Goal: Answer question/provide support

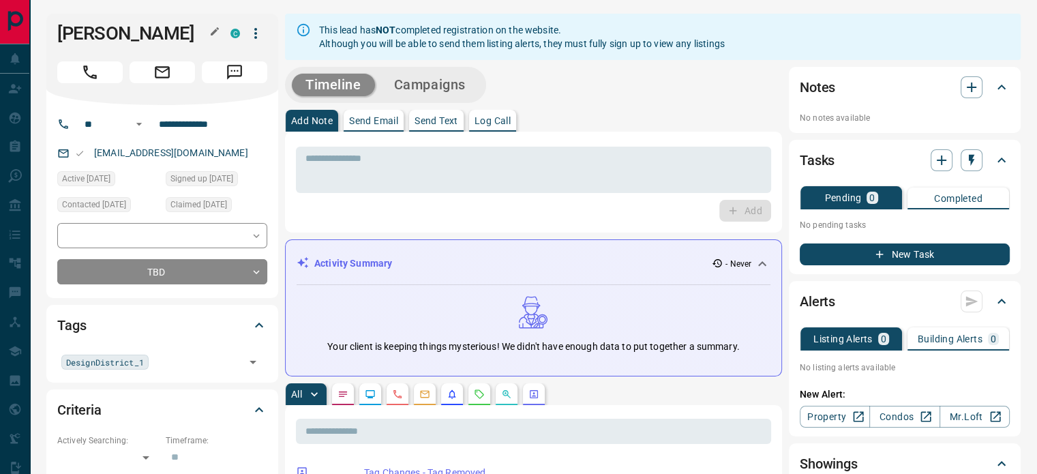
click at [222, 36] on div at bounding box center [215, 32] width 18 height 19
click at [213, 35] on icon "button" at bounding box center [215, 31] width 8 height 8
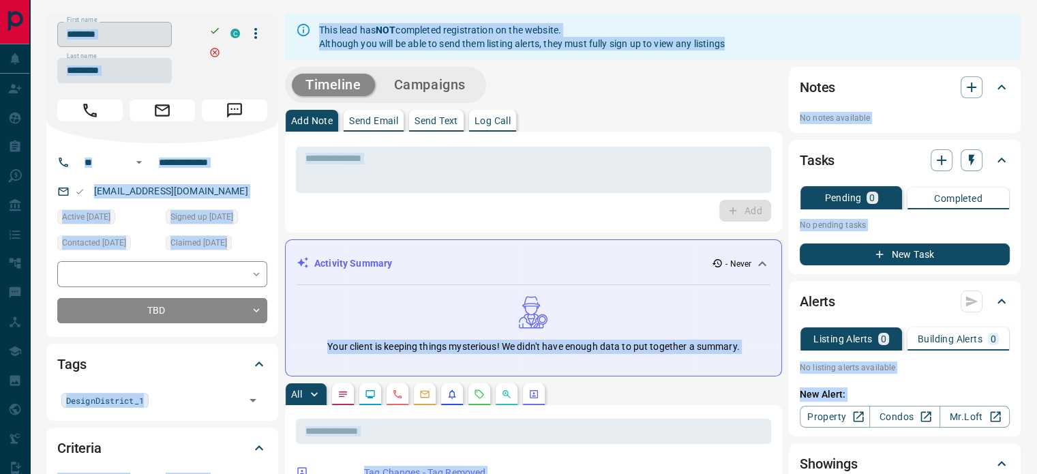
copy div "Lore Ipsumdolo Sitam Conse Ad Elits Doeiu Temporincidid Utlab Etdolorem Aliquae…"
click at [162, 37] on input "********" at bounding box center [114, 34] width 115 height 25
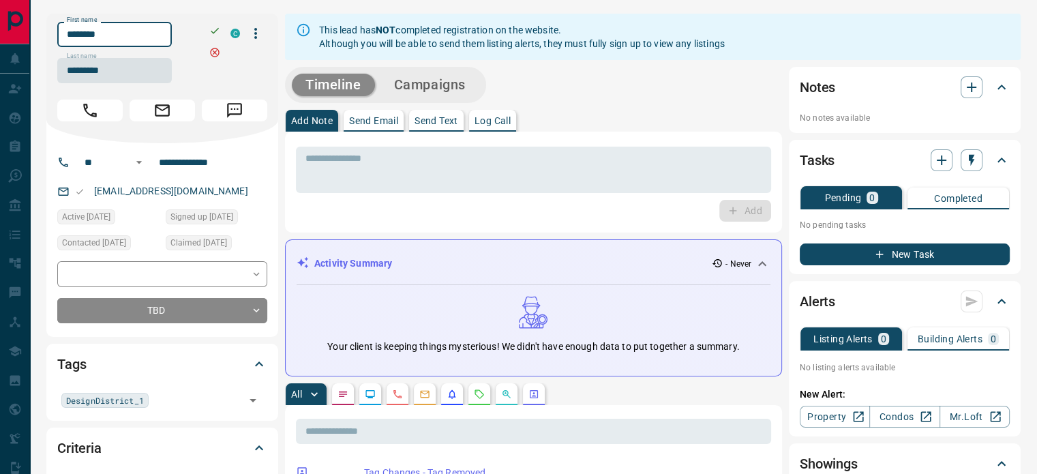
click at [162, 37] on input "********" at bounding box center [114, 34] width 115 height 25
click at [110, 74] on input "*********" at bounding box center [114, 70] width 115 height 25
click at [226, 163] on input "**********" at bounding box center [206, 162] width 106 height 22
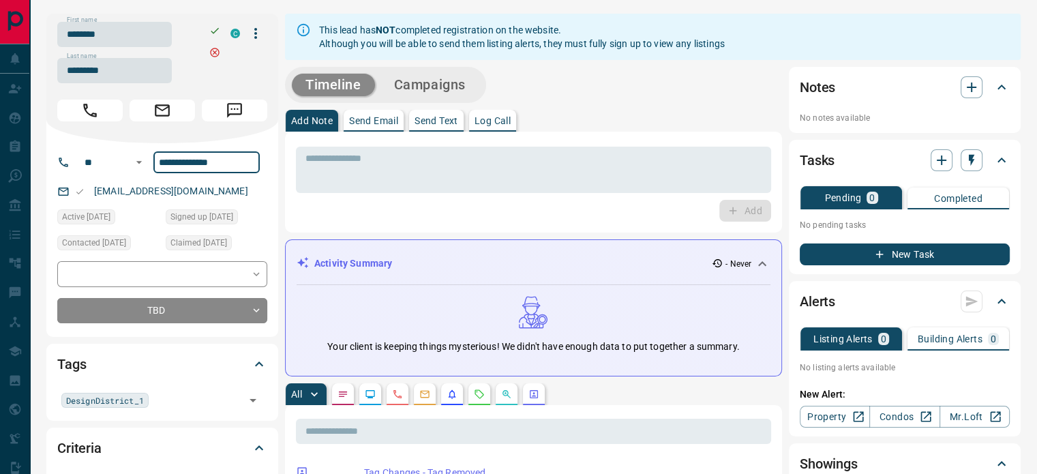
click at [226, 163] on input "**********" at bounding box center [206, 162] width 106 height 22
click at [239, 188] on div "[EMAIL_ADDRESS][DOMAIN_NAME]" at bounding box center [162, 191] width 210 height 23
click at [239, 194] on div "[EMAIL_ADDRESS][DOMAIN_NAME]" at bounding box center [162, 191] width 210 height 23
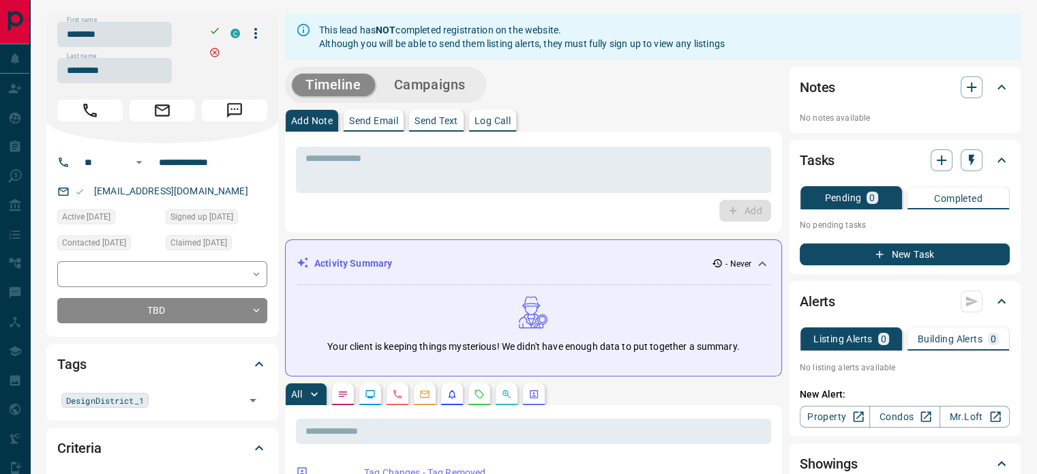
click at [239, 194] on div "[EMAIL_ADDRESS][DOMAIN_NAME]" at bounding box center [162, 191] width 210 height 23
click at [237, 193] on div "[EMAIL_ADDRESS][DOMAIN_NAME]" at bounding box center [162, 191] width 210 height 23
click at [237, 190] on div "[EMAIL_ADDRESS][DOMAIN_NAME]" at bounding box center [162, 191] width 210 height 23
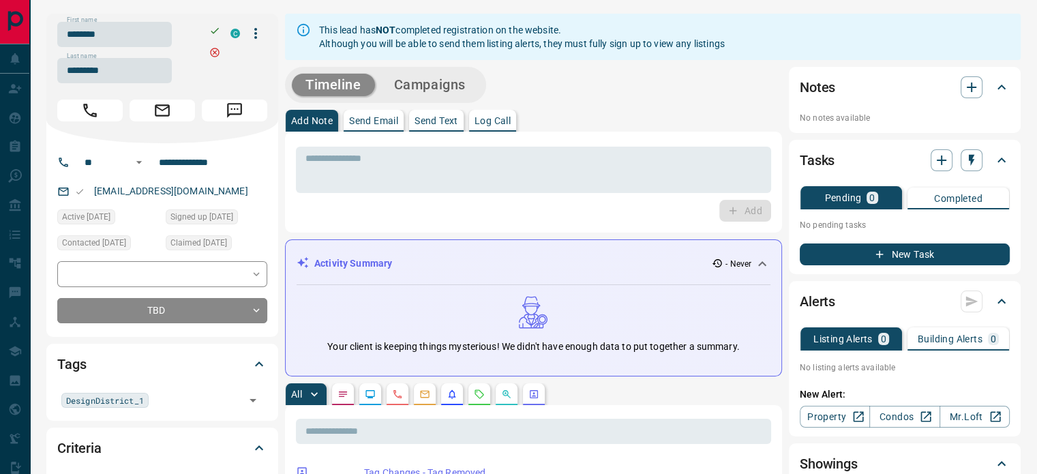
click at [237, 190] on div "[EMAIL_ADDRESS][DOMAIN_NAME]" at bounding box center [162, 191] width 210 height 23
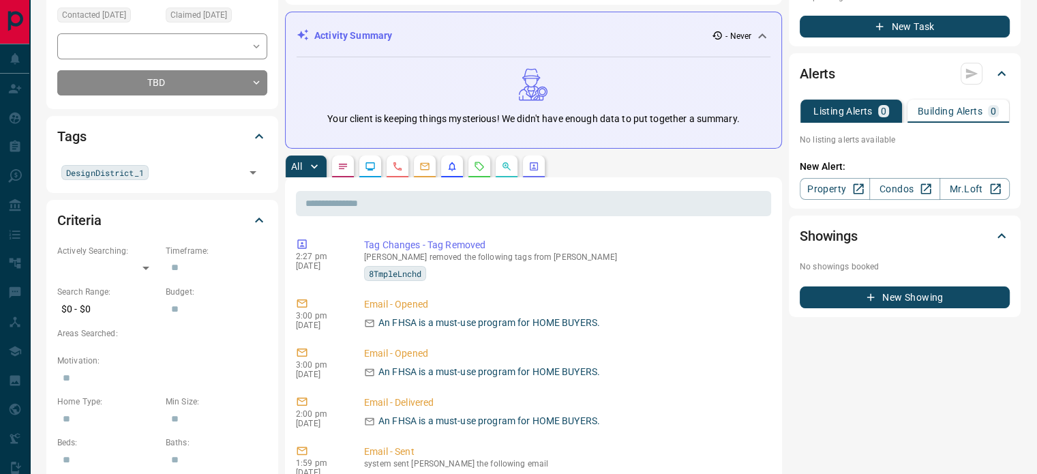
scroll to position [273, 0]
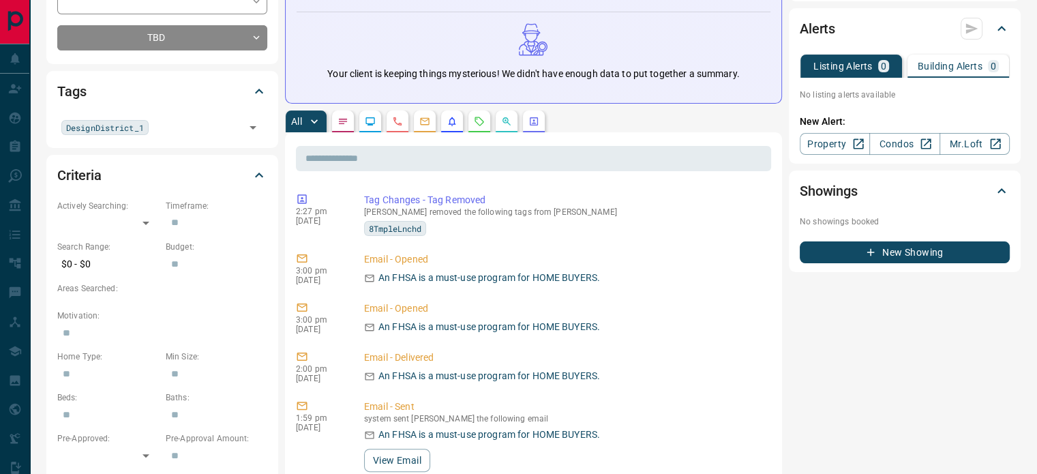
click at [396, 123] on icon "Calls" at bounding box center [397, 121] width 11 height 11
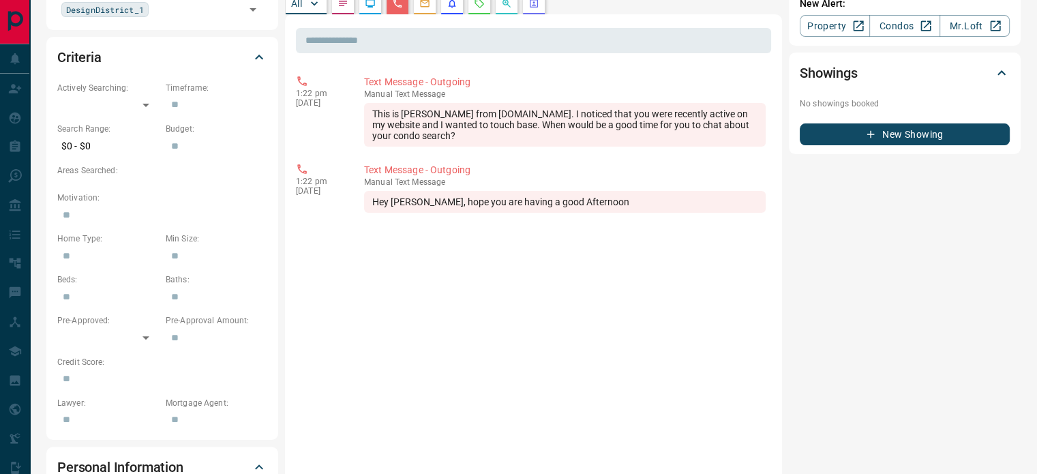
scroll to position [409, 0]
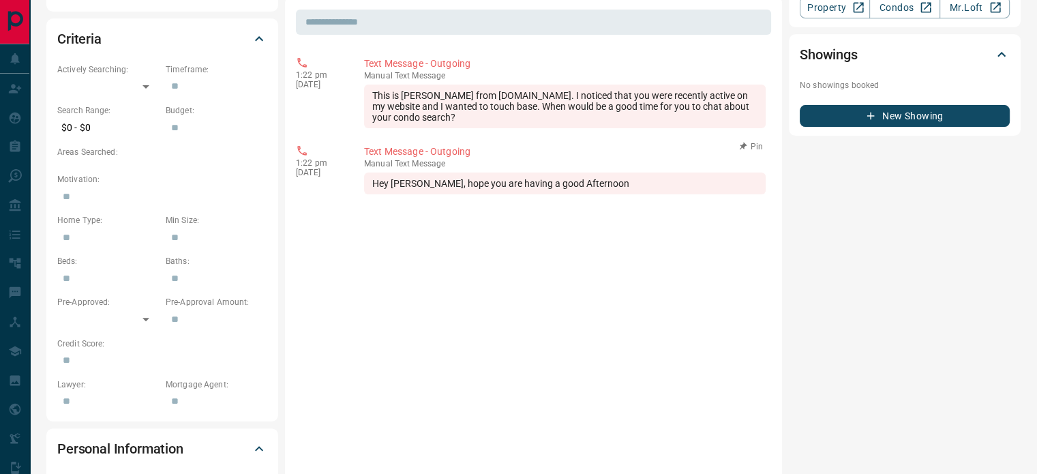
click at [593, 183] on div "Hey [PERSON_NAME], hope you are having a good Afternoon" at bounding box center [565, 184] width 402 height 22
drag, startPoint x: 568, startPoint y: 177, endPoint x: 532, endPoint y: 168, distance: 37.2
click at [540, 169] on div "manual Text Message Hey [PERSON_NAME], hope you are having a good Afternoon" at bounding box center [565, 176] width 402 height 35
click at [307, 98] on div "1:22 pm [DATE]" at bounding box center [320, 93] width 48 height 72
click at [397, 114] on div "This is [PERSON_NAME] from [DOMAIN_NAME]. I noticed that you were recently acti…" at bounding box center [565, 107] width 402 height 44
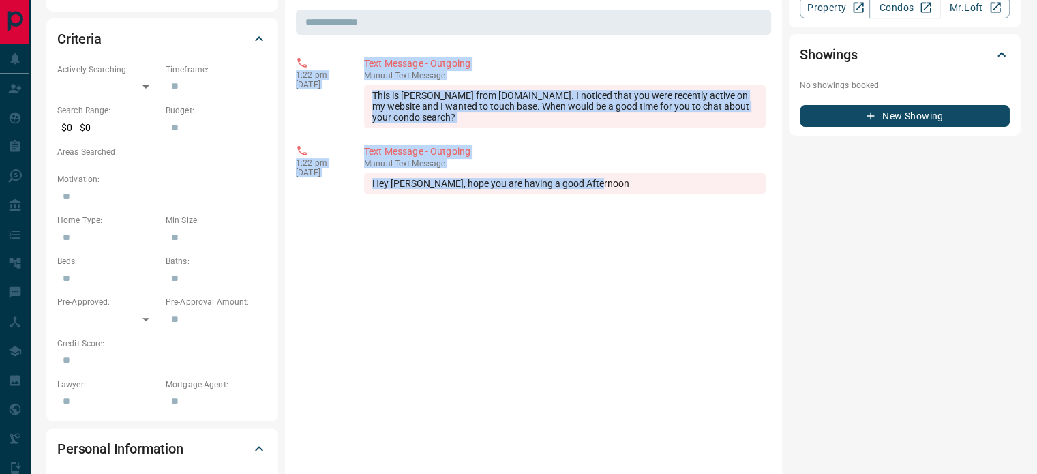
copy div "1:22 pm [DATE] Text Message - Outgoing manual Text Message This is [PERSON_NAME…"
drag, startPoint x: 565, startPoint y: 168, endPoint x: 289, endPoint y: 73, distance: 292.1
click at [289, 73] on div "​ 1:22 pm [DATE] Text Message - Outgoing manual Text Message This is [PERSON_NA…" at bounding box center [533, 440] width 497 height 889
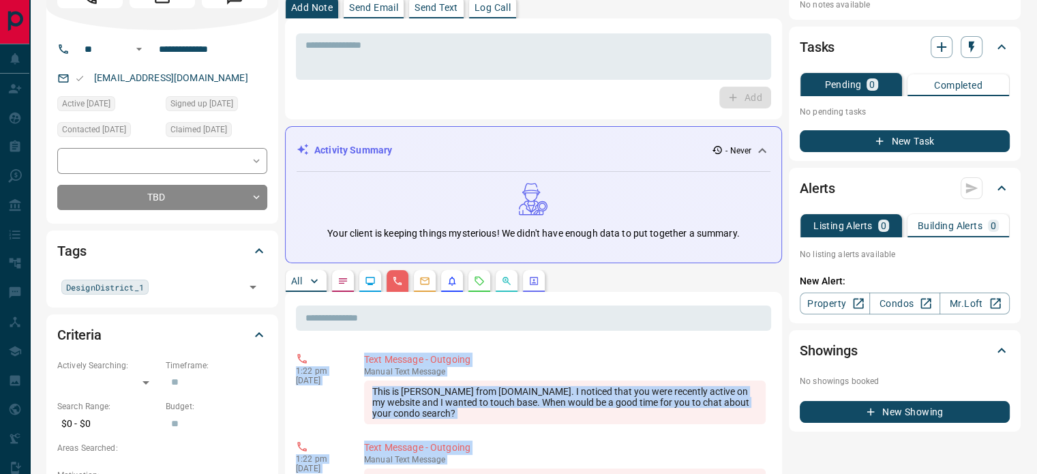
scroll to position [136, 0]
